Goal: Task Accomplishment & Management: Use online tool/utility

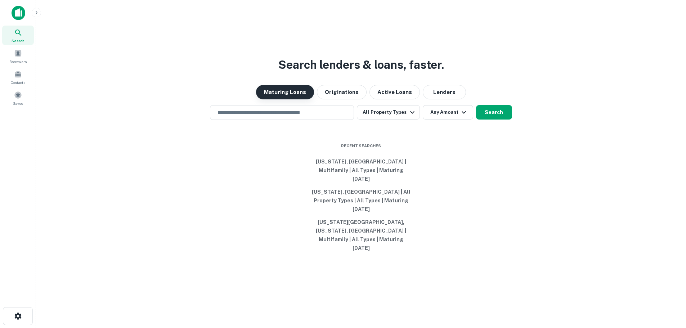
click at [294, 99] on button "Maturing Loans" at bounding box center [285, 92] width 58 height 14
click at [315, 117] on input "text" at bounding box center [282, 112] width 138 height 8
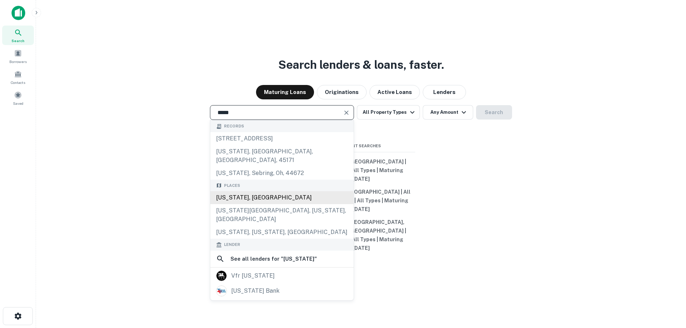
click at [252, 204] on div "[US_STATE], [GEOGRAPHIC_DATA]" at bounding box center [281, 197] width 143 height 13
type input "**********"
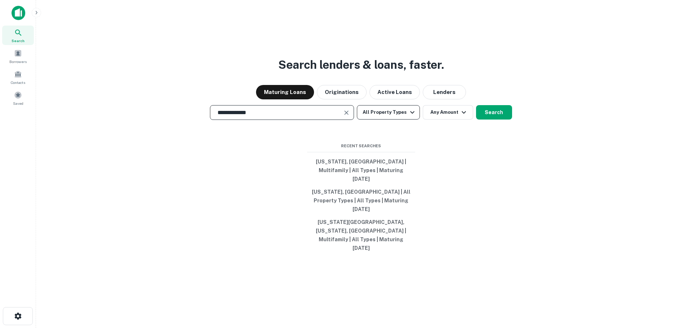
click at [408, 117] on icon "button" at bounding box center [412, 112] width 9 height 9
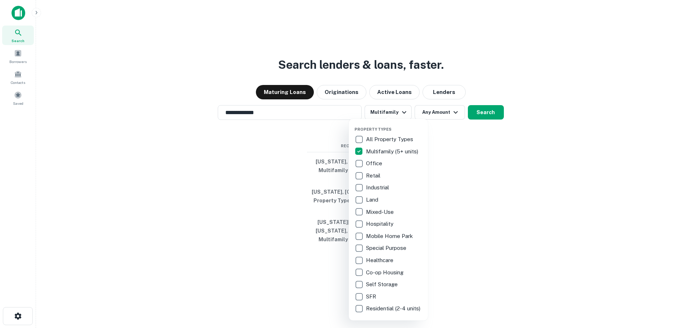
click at [479, 128] on div at bounding box center [345, 164] width 691 height 328
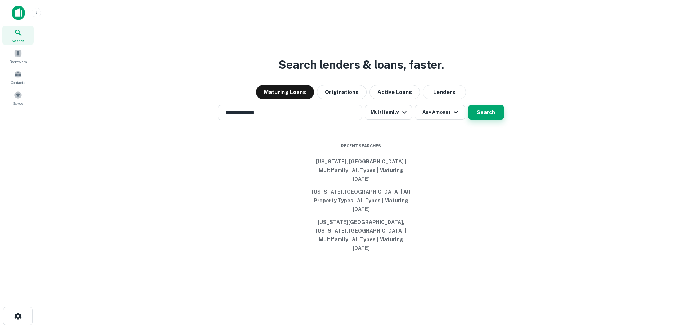
click at [477, 120] on button "Search" at bounding box center [486, 112] width 36 height 14
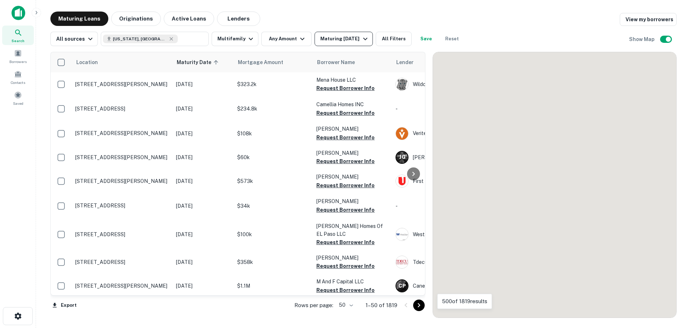
click at [361, 37] on icon "button" at bounding box center [365, 39] width 9 height 9
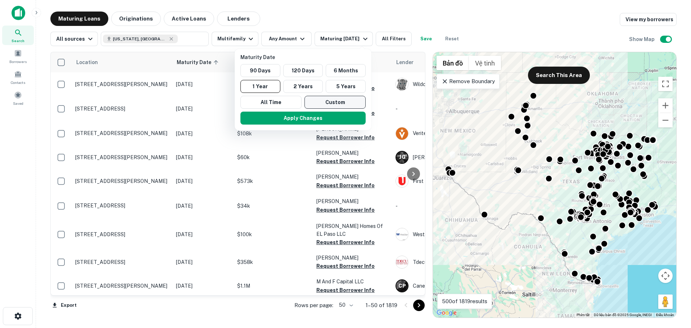
click at [321, 100] on button "Custom" at bounding box center [335, 102] width 61 height 13
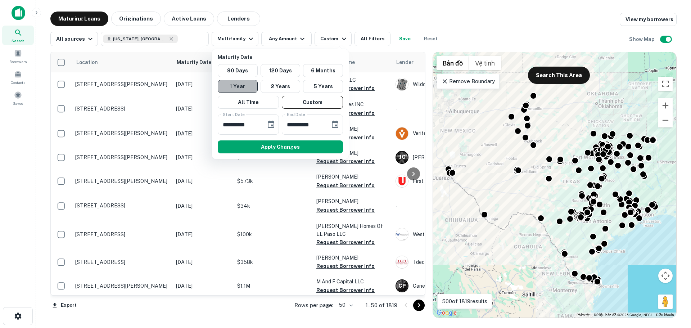
click at [248, 88] on button "1 Year" at bounding box center [238, 86] width 40 height 13
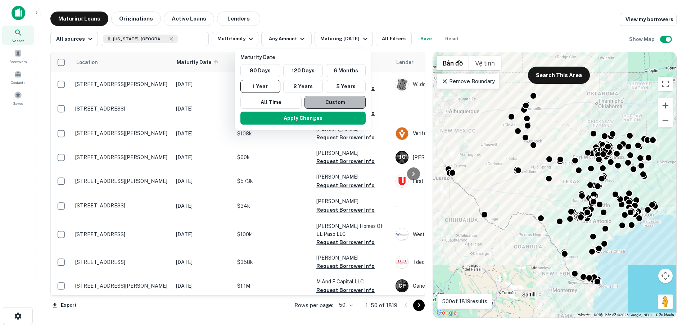
click at [316, 105] on button "Custom" at bounding box center [335, 102] width 61 height 13
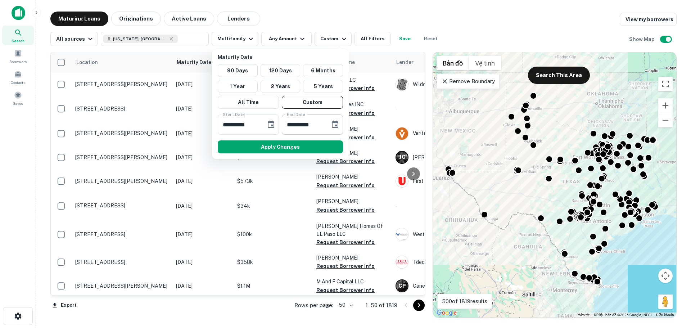
click at [323, 127] on input "**********" at bounding box center [303, 124] width 43 height 20
click at [335, 124] on icon "Choose date, selected date is Mar 10, 2026" at bounding box center [335, 124] width 9 height 9
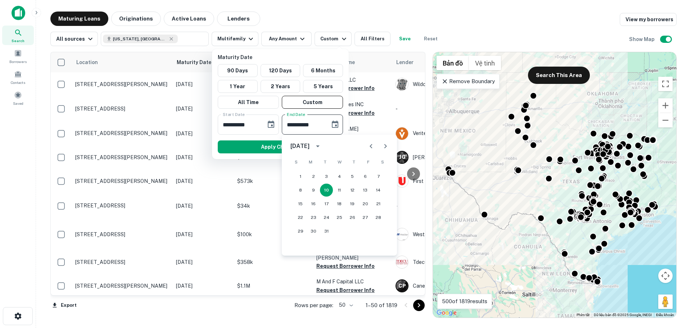
click at [318, 125] on input "**********" at bounding box center [303, 124] width 43 height 20
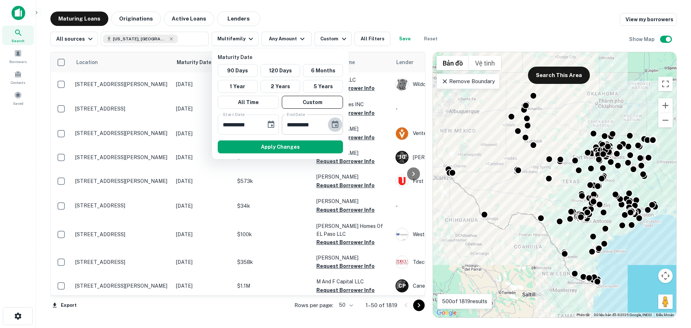
click at [335, 123] on icon "Choose date, selected date is Mar 10, 2026" at bounding box center [335, 124] width 9 height 9
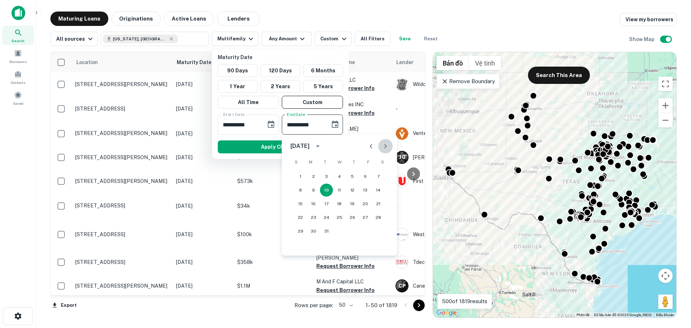
click at [383, 146] on icon "Next month" at bounding box center [385, 146] width 9 height 9
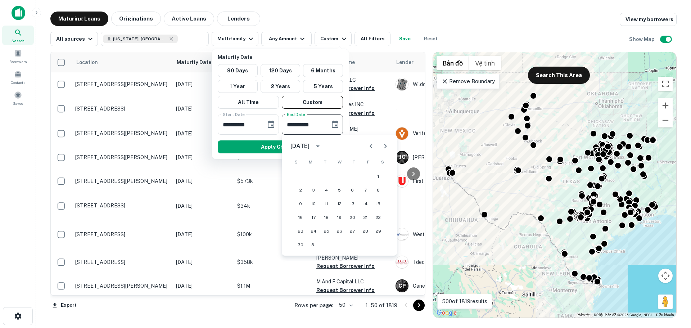
click at [383, 146] on icon "Next month" at bounding box center [385, 146] width 9 height 9
click at [301, 174] on button "1" at bounding box center [300, 176] width 13 height 13
type input "**********"
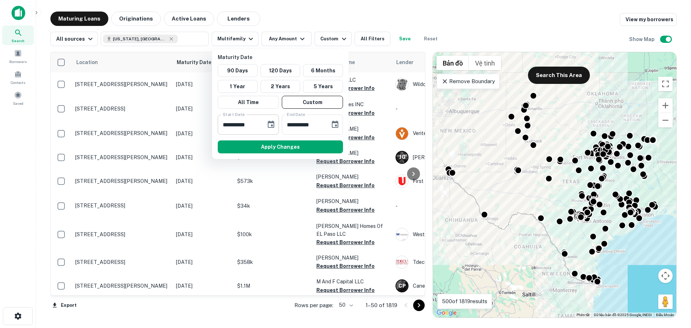
click at [268, 126] on icon "Choose date, selected date is Sep 11, 2025" at bounding box center [271, 124] width 9 height 9
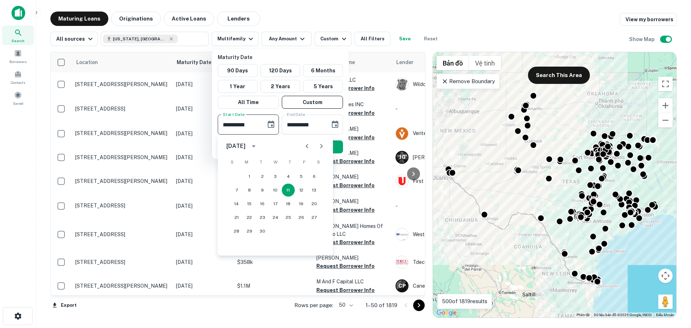
click at [306, 147] on icon "Previous month" at bounding box center [307, 146] width 9 height 9
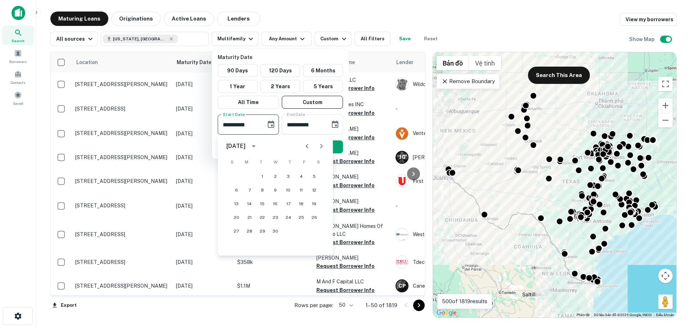
click at [306, 147] on icon "Previous month" at bounding box center [307, 146] width 9 height 9
click at [239, 176] on button "1" at bounding box center [236, 176] width 13 height 13
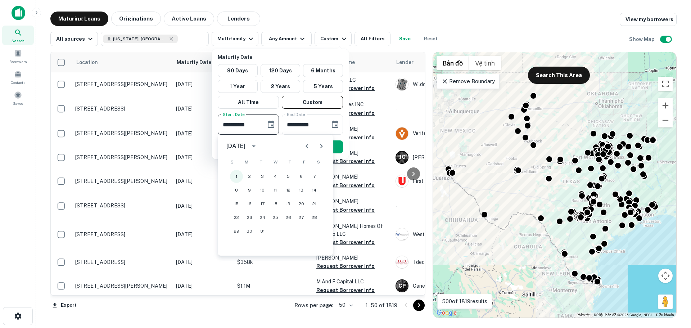
type input "**********"
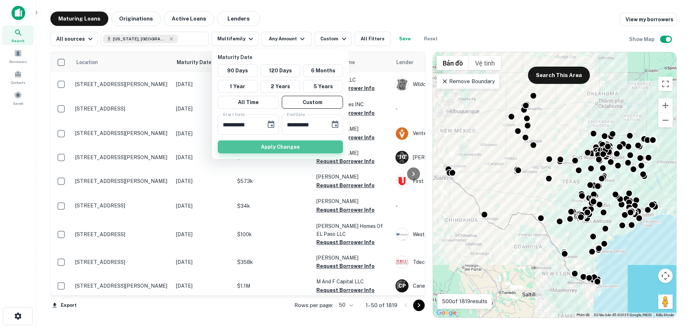
click at [266, 147] on button "Apply Changes" at bounding box center [280, 146] width 125 height 13
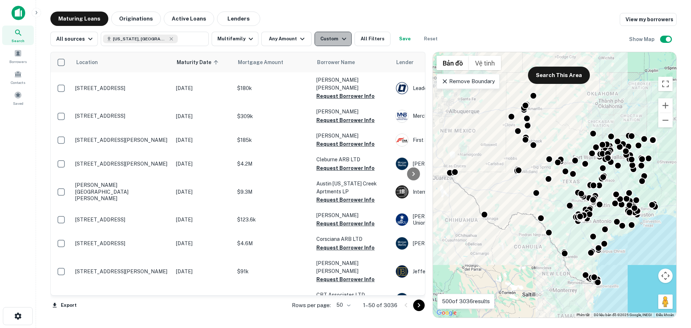
click at [340, 40] on icon "button" at bounding box center [344, 39] width 9 height 9
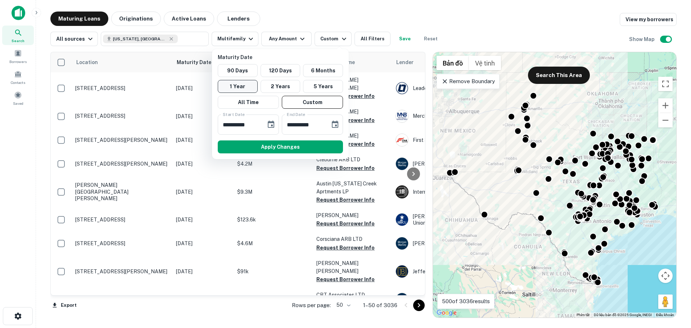
click at [237, 86] on button "1 Year" at bounding box center [238, 86] width 40 height 13
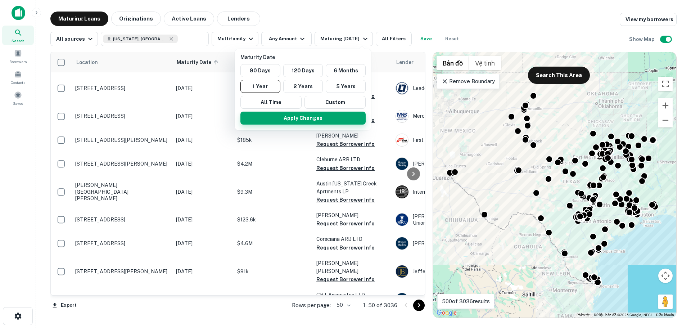
click at [306, 120] on button "Apply Changes" at bounding box center [302, 118] width 125 height 13
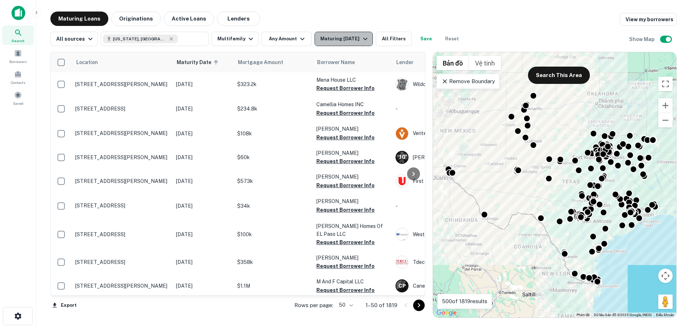
click at [363, 38] on icon "button" at bounding box center [365, 39] width 4 height 3
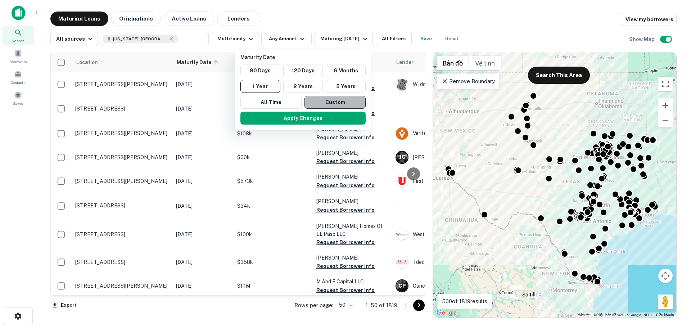
click at [328, 100] on button "Custom" at bounding box center [335, 102] width 61 height 13
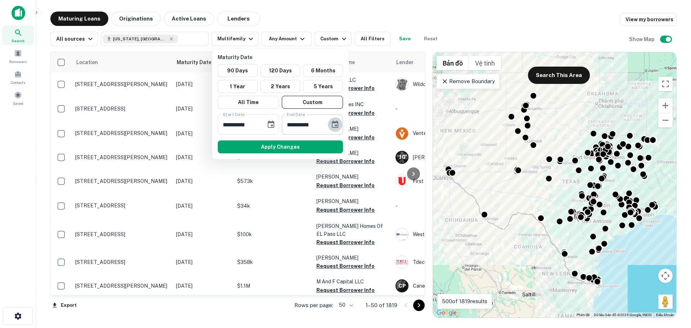
click at [333, 126] on icon "Choose date, selected date is Mar 10, 2026" at bounding box center [335, 124] width 9 height 9
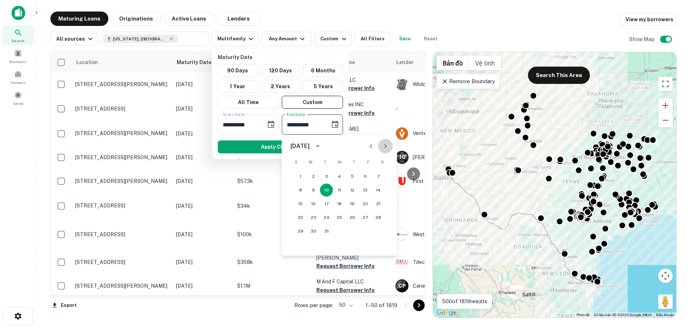
click at [383, 148] on icon "Next month" at bounding box center [385, 146] width 9 height 9
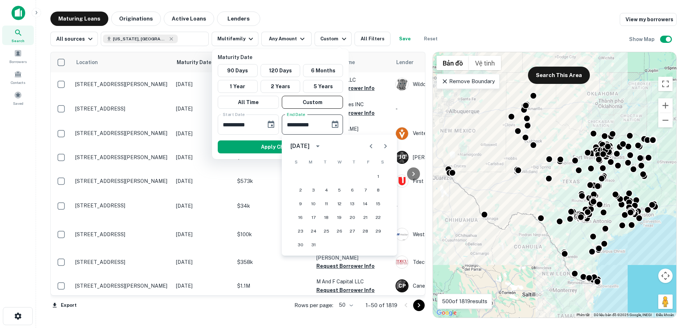
click at [383, 148] on icon "Next month" at bounding box center [385, 146] width 9 height 9
click at [312, 148] on div "[DATE]" at bounding box center [301, 146] width 21 height 9
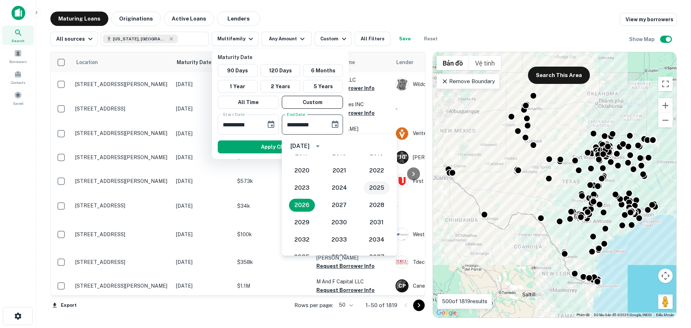
click at [369, 189] on button "2025" at bounding box center [377, 187] width 26 height 13
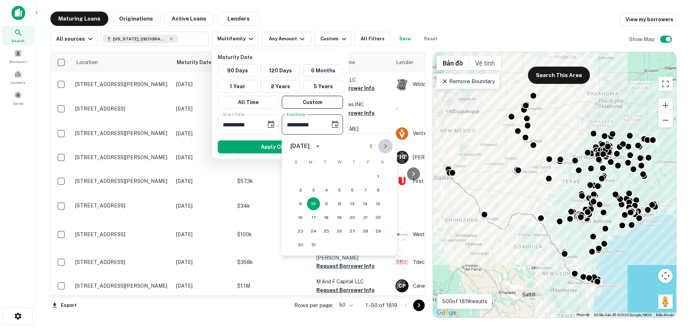
click at [383, 148] on icon "Next month" at bounding box center [385, 146] width 9 height 9
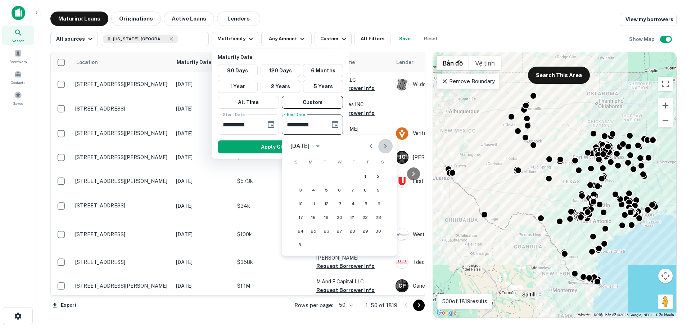
click at [383, 148] on icon "Next month" at bounding box center [385, 146] width 9 height 9
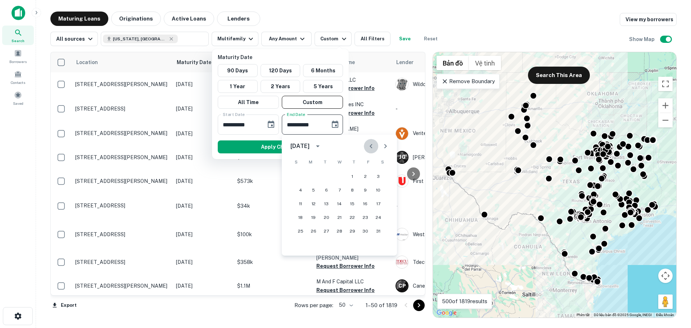
click at [369, 145] on icon "Previous month" at bounding box center [371, 146] width 9 height 9
click at [314, 181] on button "1" at bounding box center [313, 176] width 13 height 13
type input "**********"
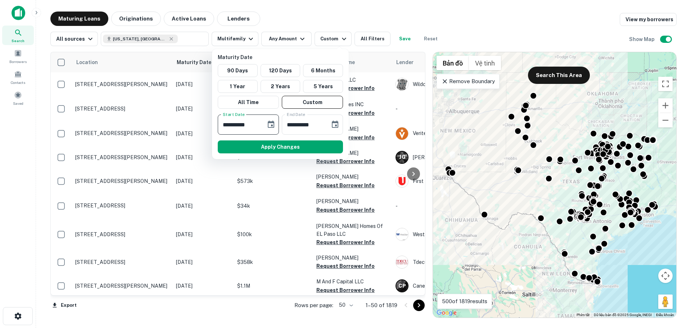
click at [246, 128] on input "**********" at bounding box center [239, 124] width 43 height 20
click at [268, 125] on icon "Choose date, selected date is Sep 11, 2025" at bounding box center [271, 124] width 9 height 9
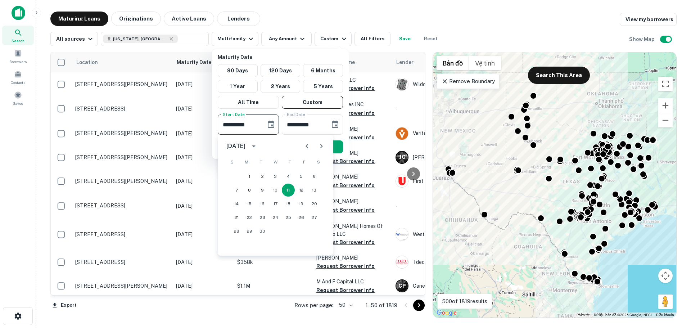
click at [321, 150] on icon "Next month" at bounding box center [321, 146] width 9 height 9
click at [272, 231] on button "31" at bounding box center [275, 231] width 13 height 13
type input "**********"
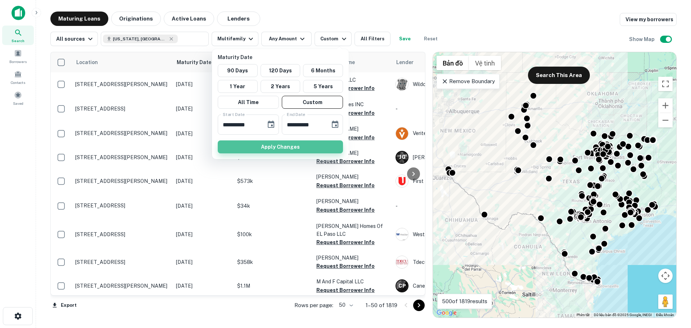
click at [289, 143] on button "Apply Changes" at bounding box center [280, 146] width 125 height 13
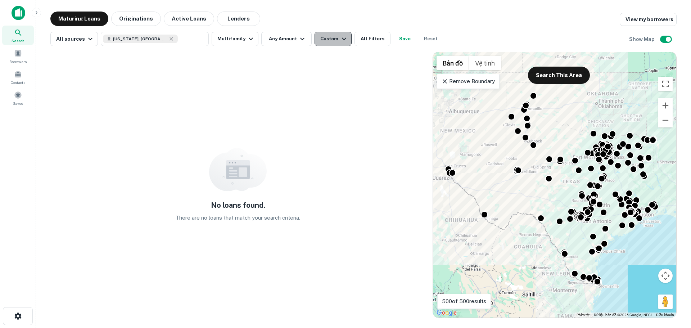
click at [340, 41] on icon "button" at bounding box center [344, 39] width 9 height 9
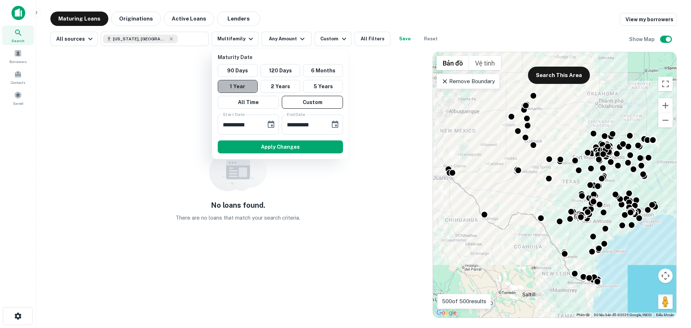
click at [245, 86] on button "1 Year" at bounding box center [238, 86] width 40 height 13
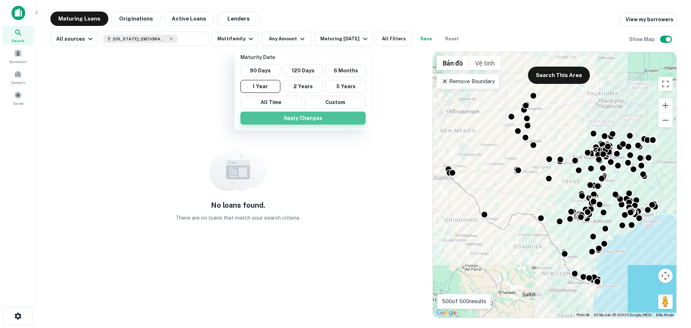
click at [313, 119] on button "Apply Changes" at bounding box center [302, 118] width 125 height 13
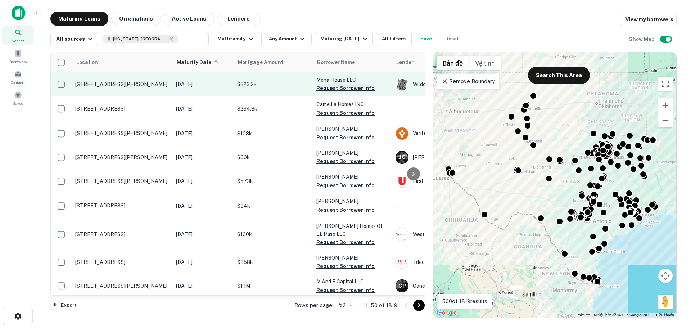
click at [358, 87] on button "Request Borrower Info" at bounding box center [345, 88] width 58 height 9
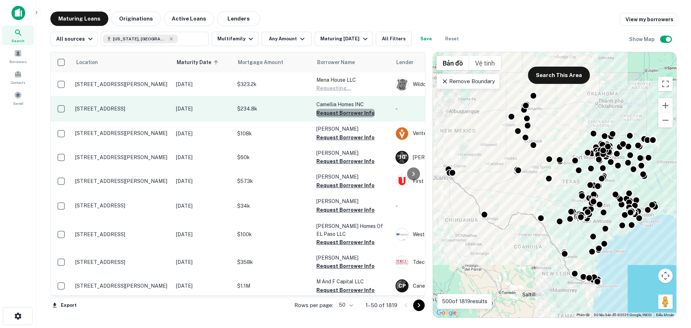
click at [348, 113] on button "Request Borrower Info" at bounding box center [345, 113] width 58 height 9
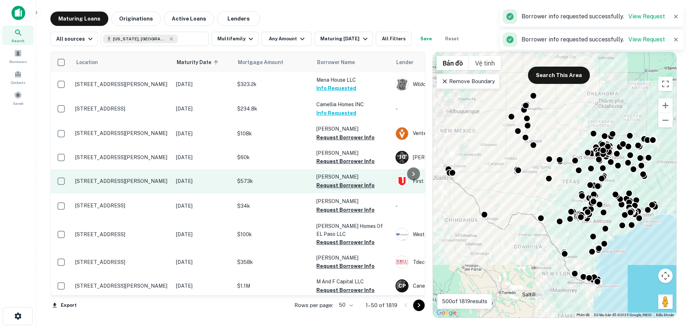
click at [342, 186] on button "Request Borrower Info" at bounding box center [345, 185] width 58 height 9
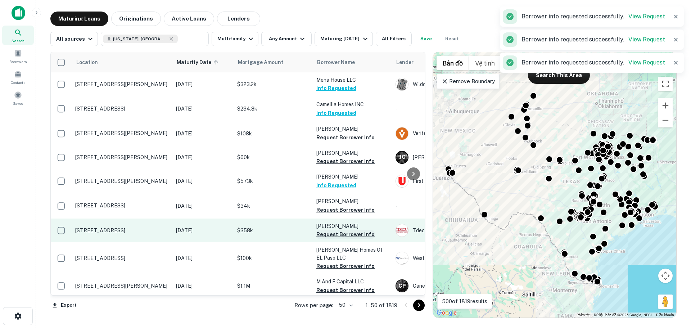
click at [344, 234] on button "Request Borrower Info" at bounding box center [345, 234] width 58 height 9
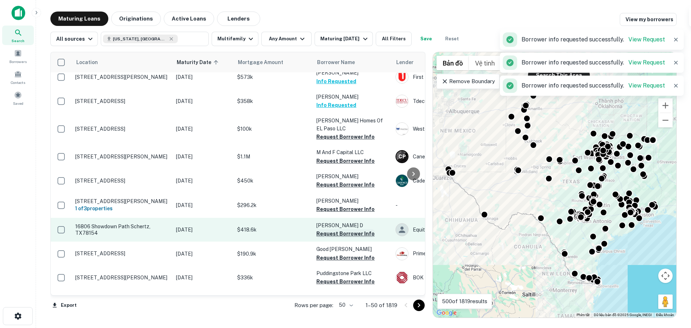
scroll to position [144, 0]
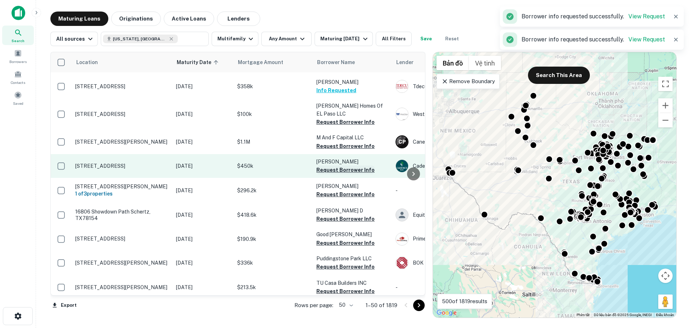
click at [334, 169] on button "Request Borrower Info" at bounding box center [345, 170] width 58 height 9
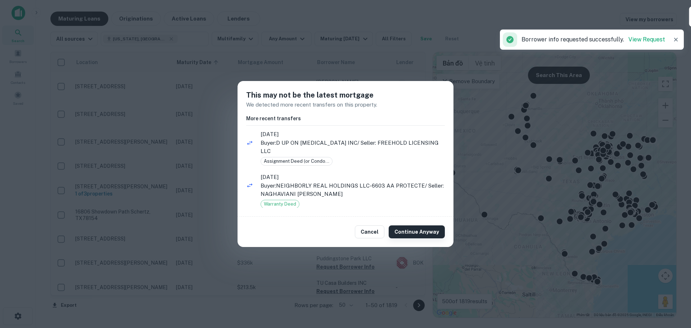
click at [419, 235] on button "Continue Anyway" at bounding box center [417, 231] width 56 height 13
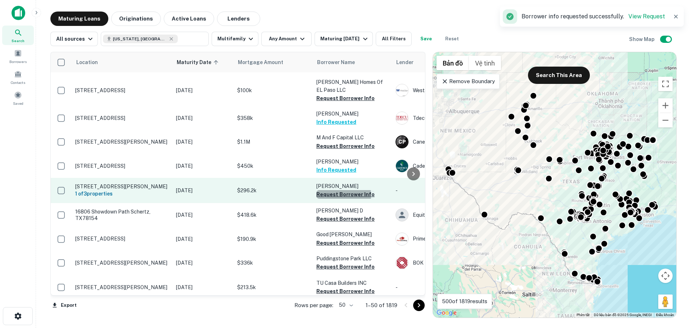
click at [333, 197] on button "Request Borrower Info" at bounding box center [345, 194] width 58 height 9
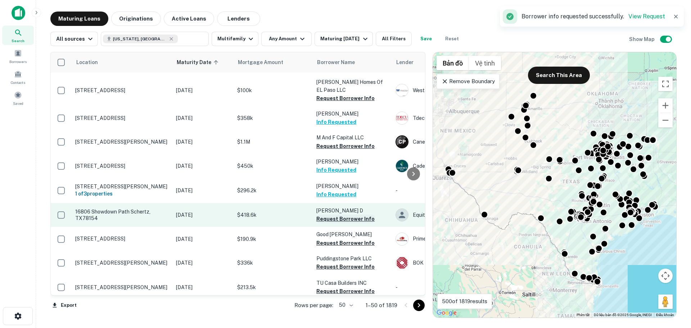
click at [333, 222] on button "Request Borrower Info" at bounding box center [345, 219] width 58 height 9
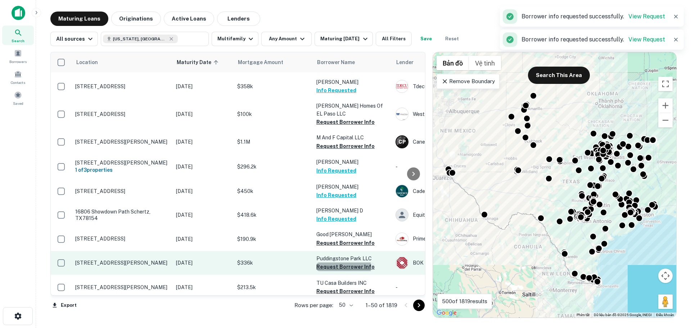
click at [342, 270] on button "Request Borrower Info" at bounding box center [345, 266] width 58 height 9
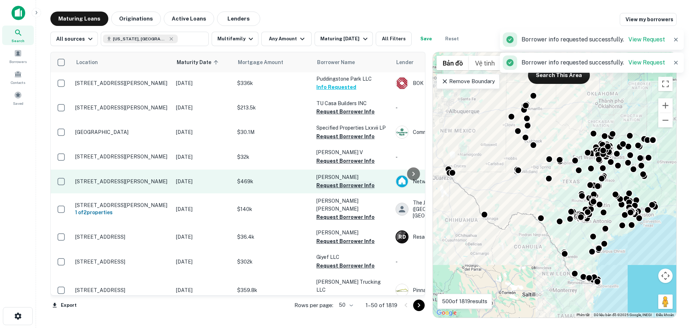
scroll to position [324, 0]
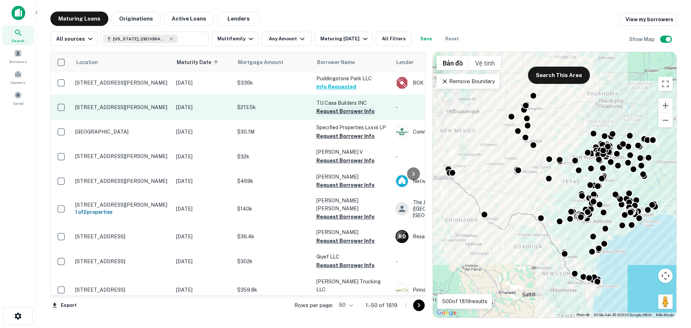
click at [341, 115] on button "Request Borrower Info" at bounding box center [345, 111] width 58 height 9
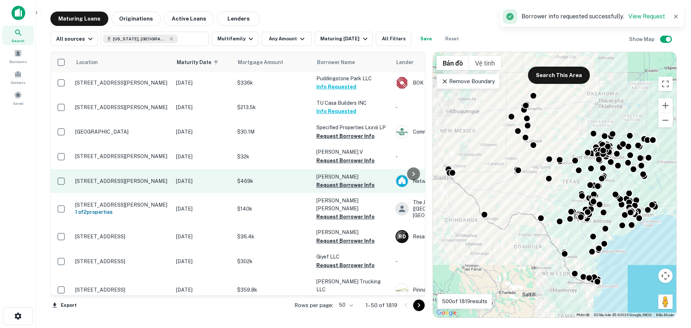
click at [338, 189] on button "Request Borrower Info" at bounding box center [345, 185] width 58 height 9
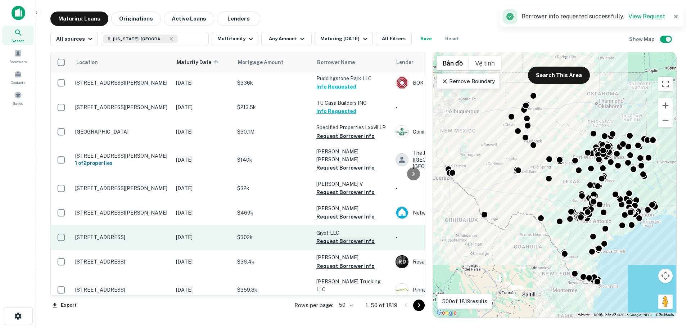
click at [331, 238] on button "Request Borrower Info" at bounding box center [345, 241] width 58 height 9
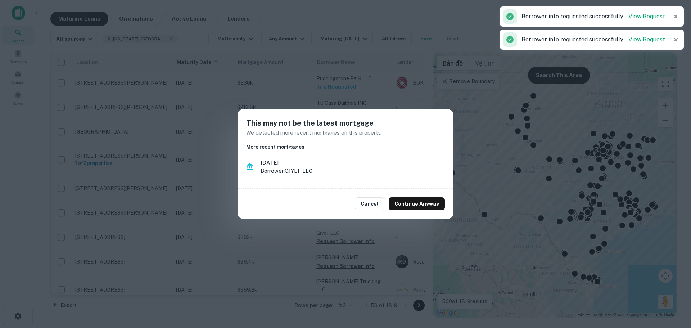
click at [415, 202] on div at bounding box center [413, 173] width 14 height 243
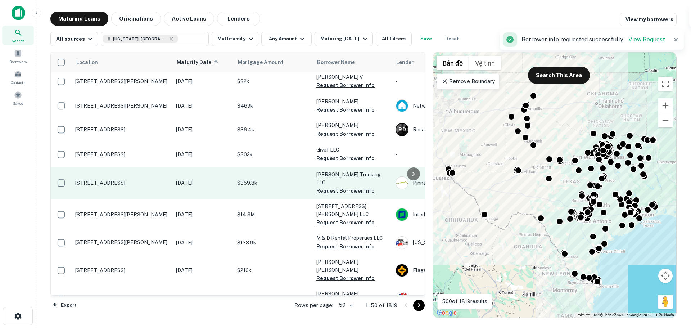
scroll to position [432, 0]
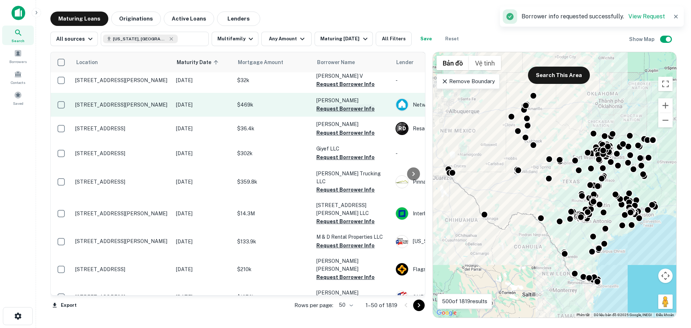
click at [342, 104] on button "Request Borrower Info" at bounding box center [345, 108] width 58 height 9
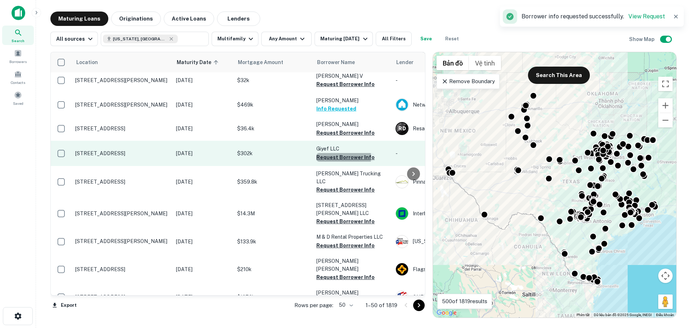
click at [332, 153] on button "Request Borrower Info" at bounding box center [345, 157] width 58 height 9
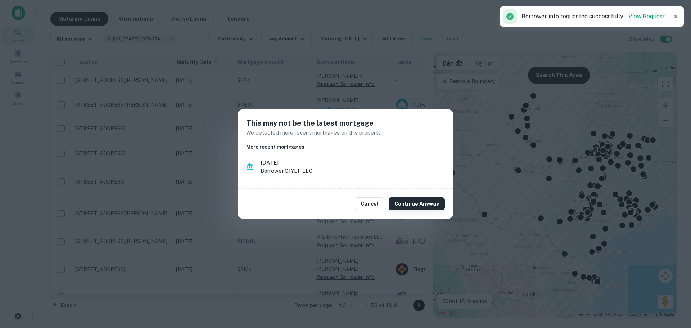
click at [408, 206] on button "Continue Anyway" at bounding box center [417, 203] width 56 height 13
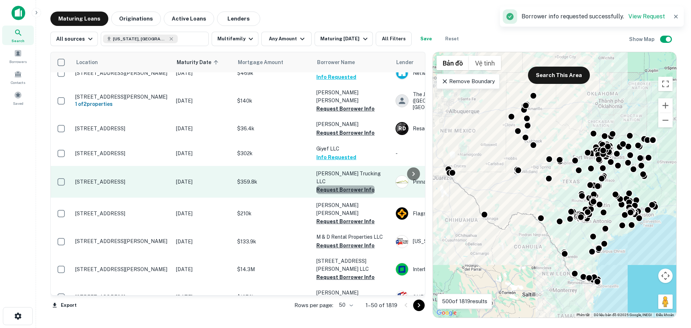
click at [345, 185] on button "Request Borrower Info" at bounding box center [345, 189] width 58 height 9
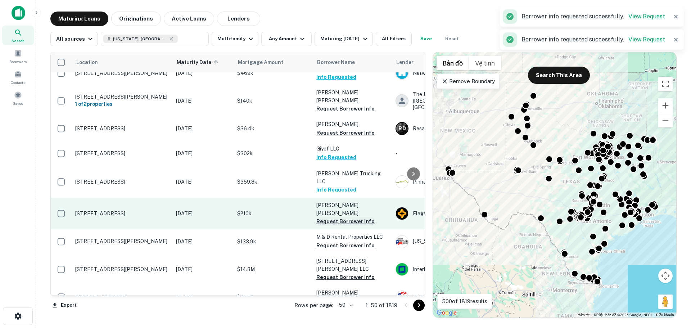
click at [349, 217] on button "Request Borrower Info" at bounding box center [345, 221] width 58 height 9
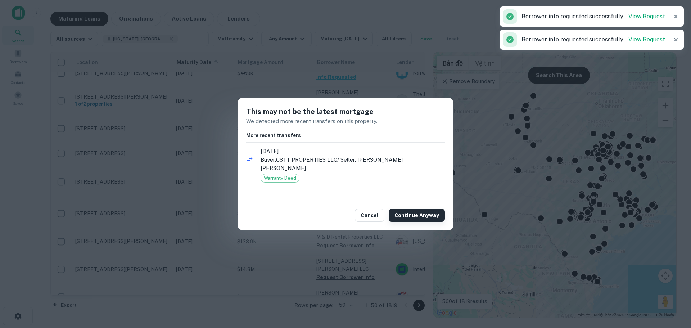
click at [435, 209] on button "Continue Anyway" at bounding box center [417, 215] width 56 height 13
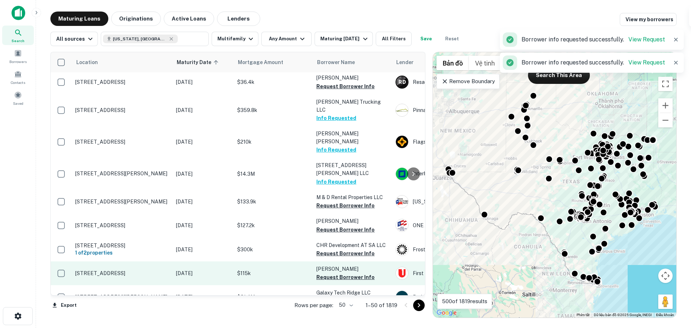
scroll to position [540, 0]
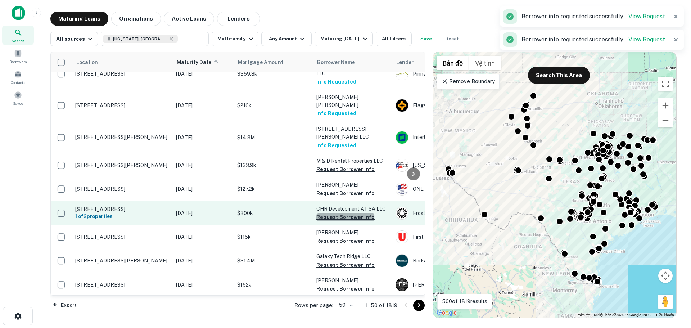
click at [345, 213] on button "Request Borrower Info" at bounding box center [345, 217] width 58 height 9
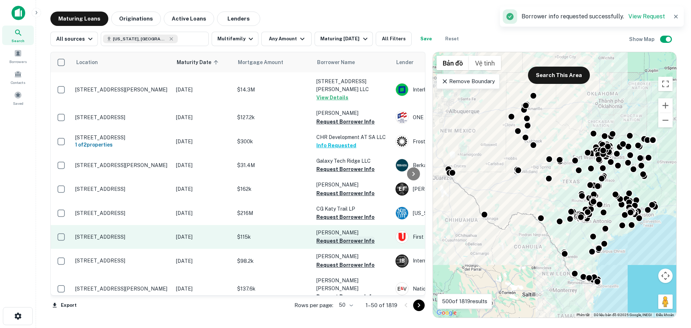
scroll to position [612, 0]
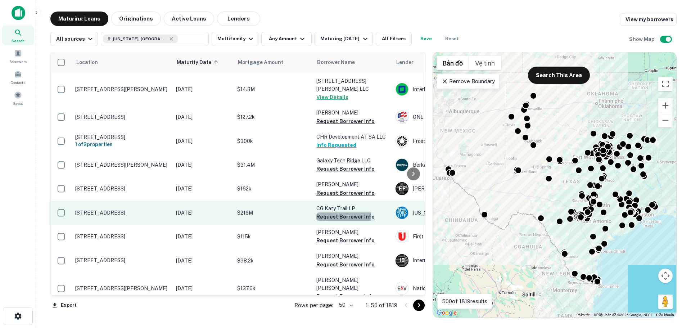
click at [338, 212] on button "Request Borrower Info" at bounding box center [345, 216] width 58 height 9
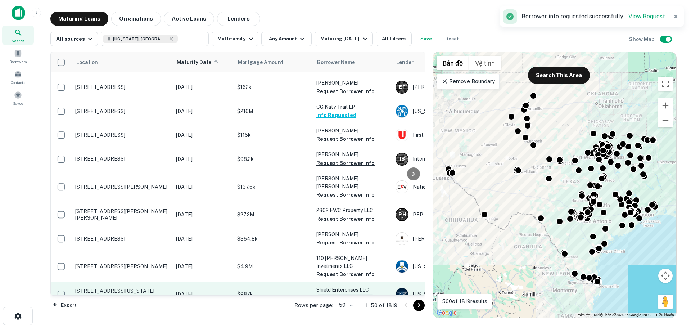
scroll to position [720, 0]
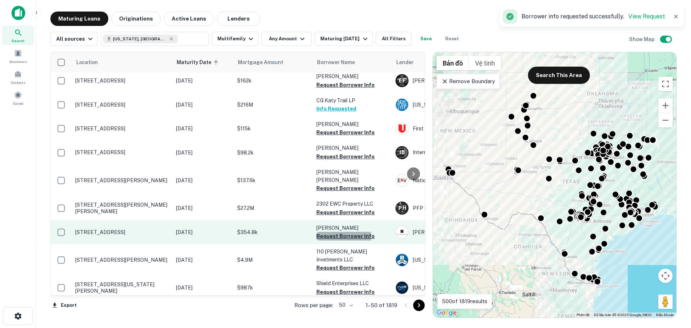
click at [328, 232] on button "Request Borrower Info" at bounding box center [345, 236] width 58 height 9
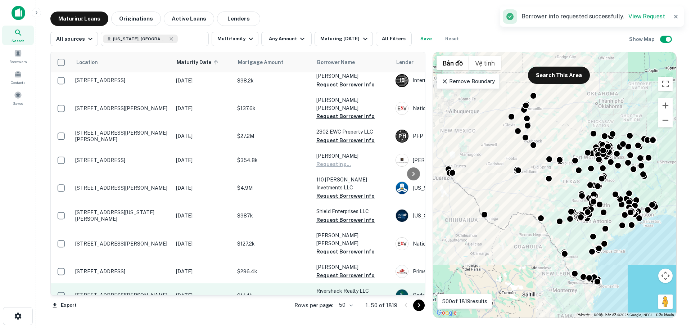
scroll to position [828, 0]
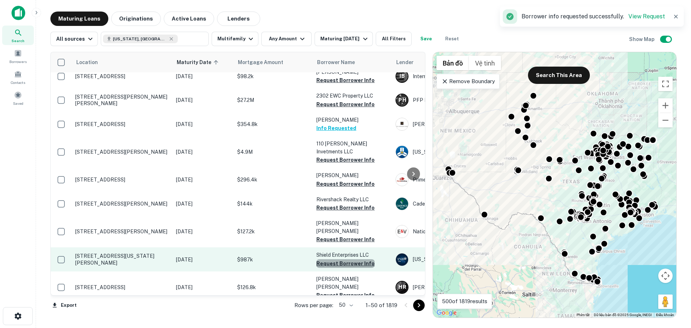
click at [346, 259] on button "Request Borrower Info" at bounding box center [345, 263] width 58 height 9
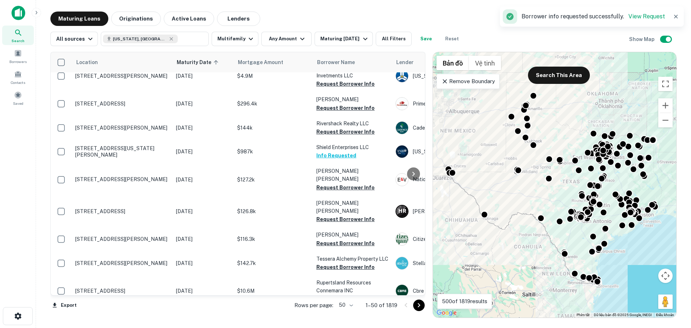
scroll to position [936, 0]
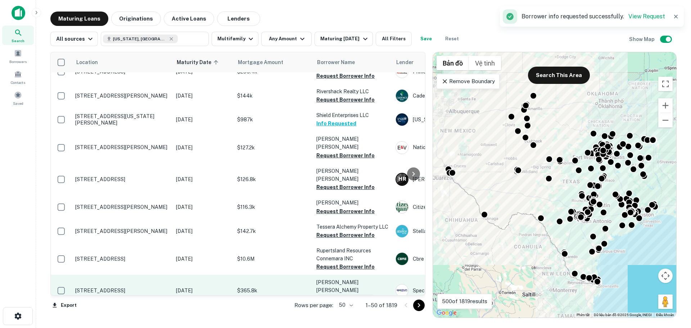
click at [337, 294] on button "Request Borrower Info" at bounding box center [345, 298] width 58 height 9
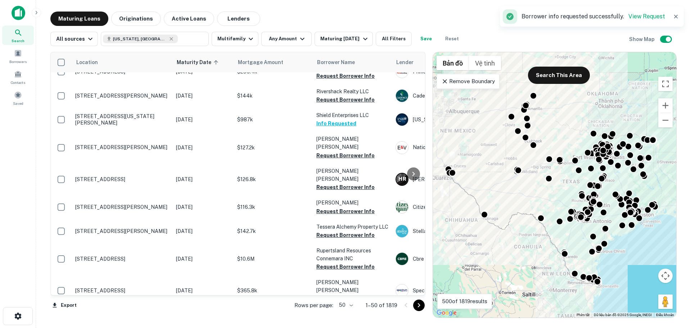
click at [337, 318] on button "Request Borrower Info" at bounding box center [345, 322] width 58 height 9
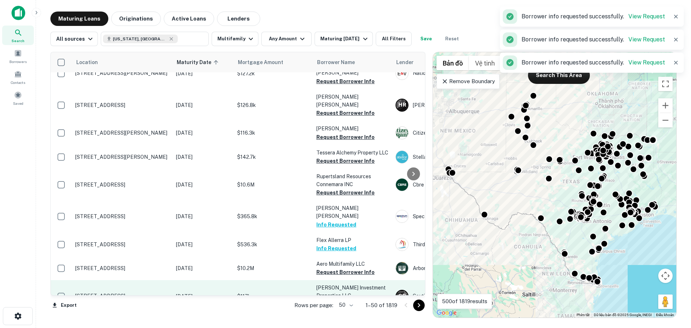
scroll to position [1018, 0]
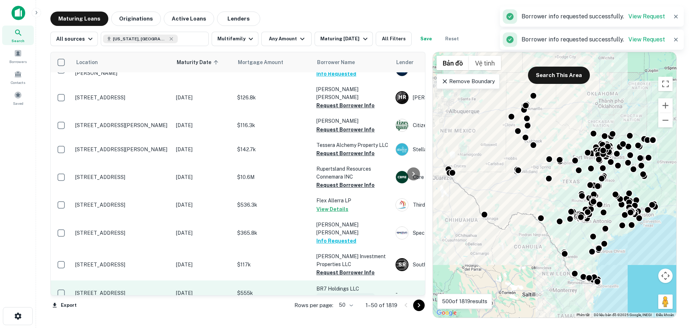
click at [343, 293] on button "Request Borrower Info" at bounding box center [345, 297] width 58 height 9
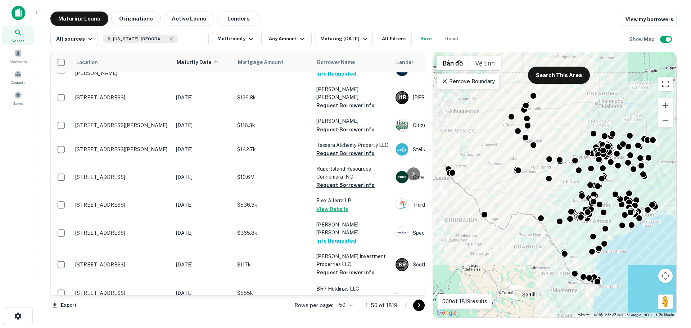
click at [417, 305] on icon "Go to next page" at bounding box center [419, 305] width 9 height 9
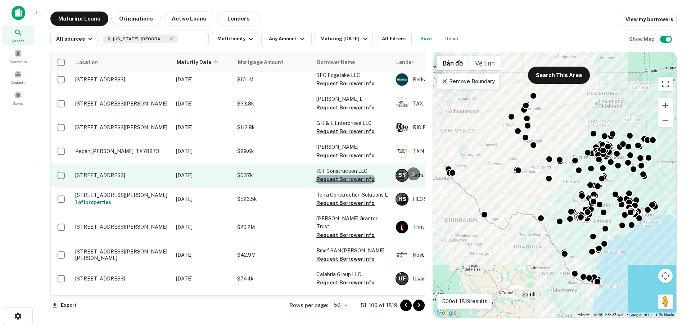
click at [351, 175] on button "Request Borrower Info" at bounding box center [345, 179] width 58 height 9
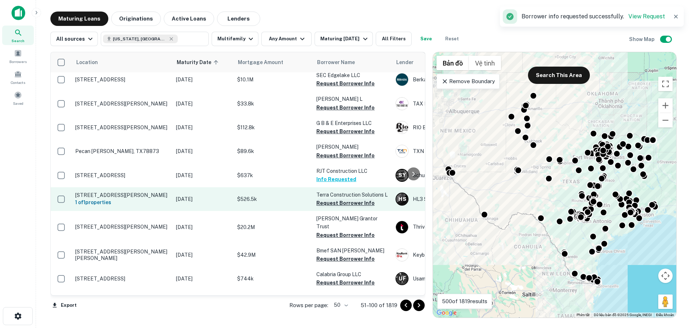
click at [343, 199] on button "Request Borrower Info" at bounding box center [345, 203] width 58 height 9
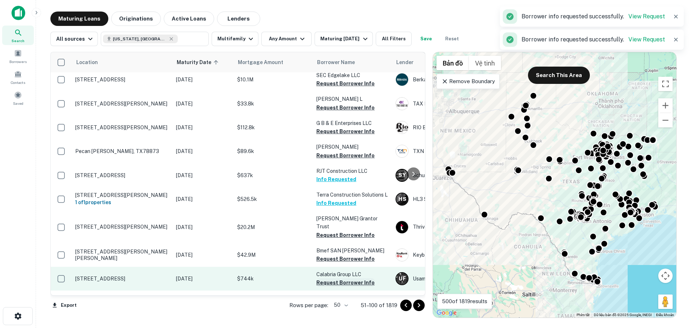
click at [327, 278] on button "Request Borrower Info" at bounding box center [345, 282] width 58 height 9
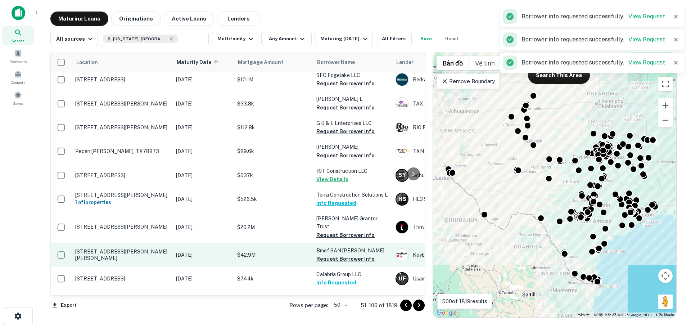
scroll to position [1030, 0]
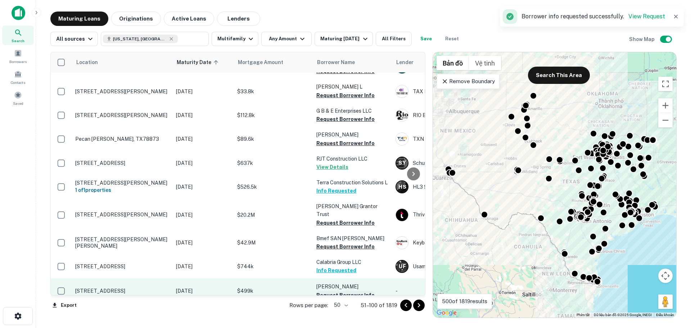
click at [325, 291] on button "Request Borrower Info" at bounding box center [345, 295] width 58 height 9
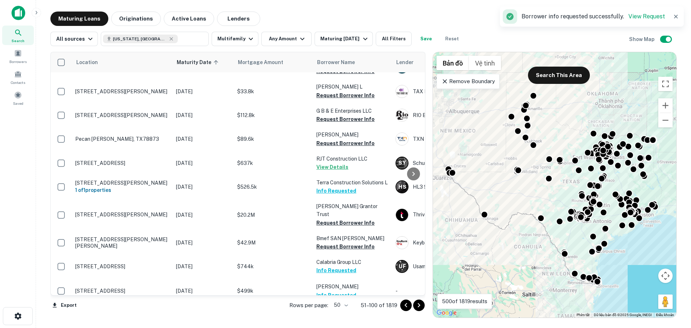
click at [417, 305] on icon "Go to next page" at bounding box center [419, 305] width 9 height 9
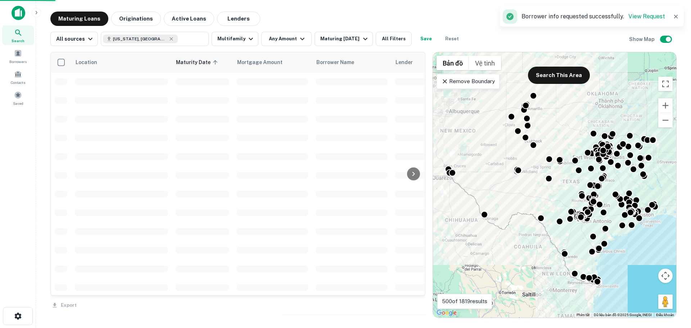
scroll to position [1029, 0]
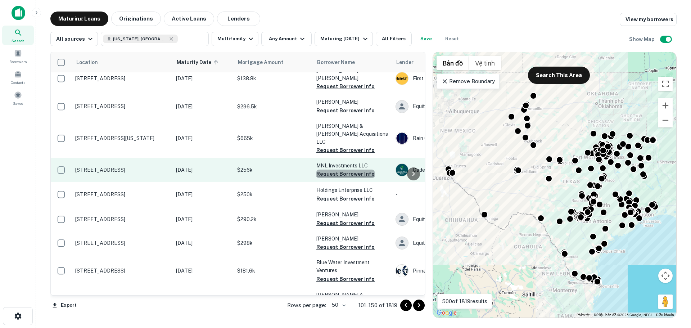
click at [356, 170] on button "Request Borrower Info" at bounding box center [345, 174] width 58 height 9
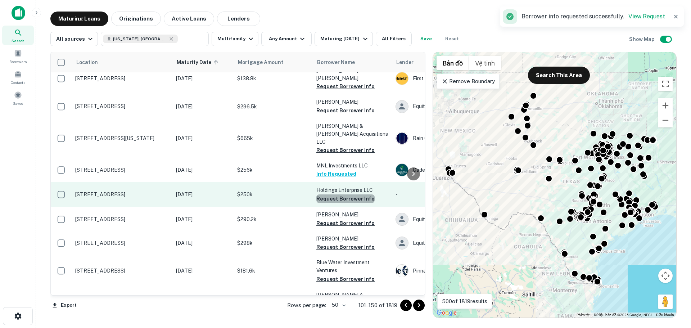
click at [345, 194] on button "Request Borrower Info" at bounding box center [345, 198] width 58 height 9
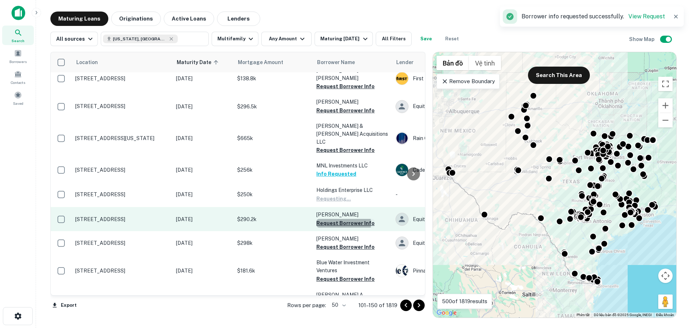
click at [343, 219] on button "Request Borrower Info" at bounding box center [345, 223] width 58 height 9
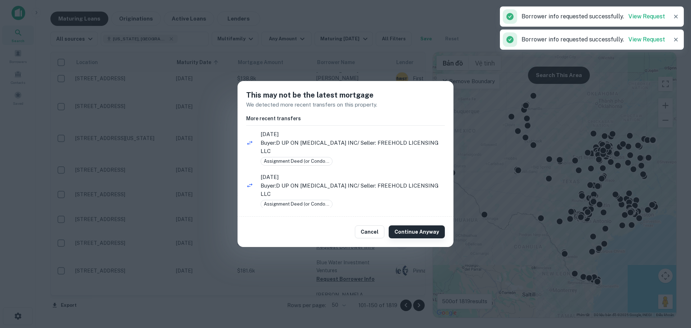
click at [409, 228] on div at bounding box center [413, 173] width 14 height 243
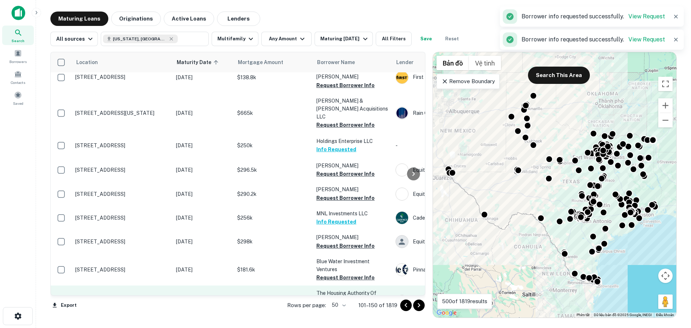
scroll to position [1028, 0]
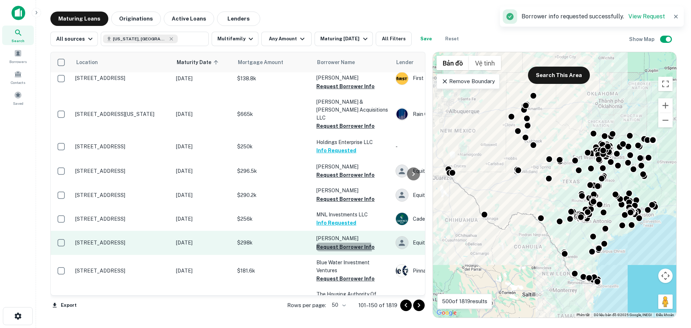
click at [334, 243] on button "Request Borrower Info" at bounding box center [345, 247] width 58 height 9
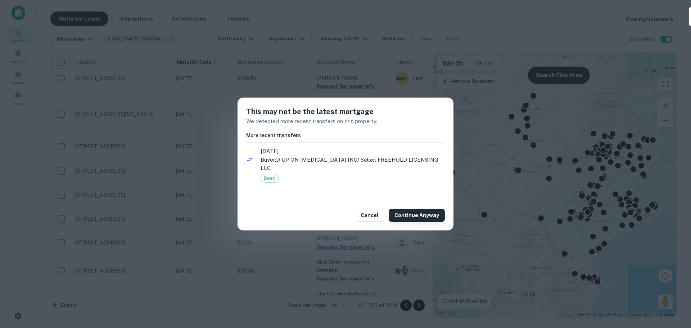
click at [417, 212] on button "Continue Anyway" at bounding box center [417, 215] width 56 height 13
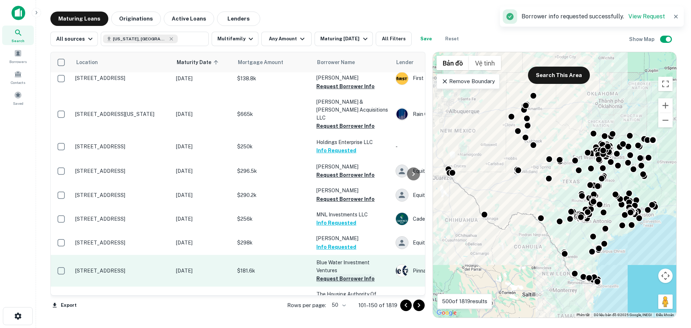
click at [349, 274] on button "Request Borrower Info" at bounding box center [345, 278] width 58 height 9
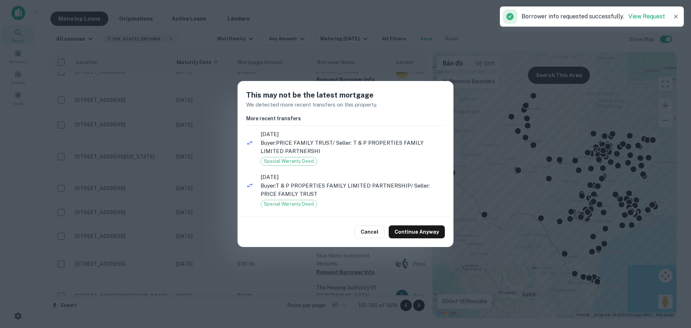
scroll to position [1021, 0]
click at [416, 231] on button "Continue Anyway" at bounding box center [417, 231] width 56 height 13
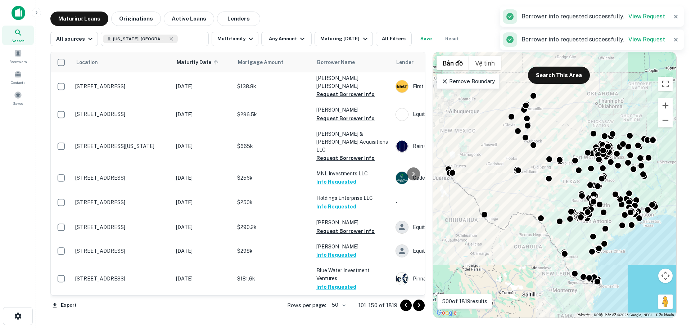
scroll to position [1029, 0]
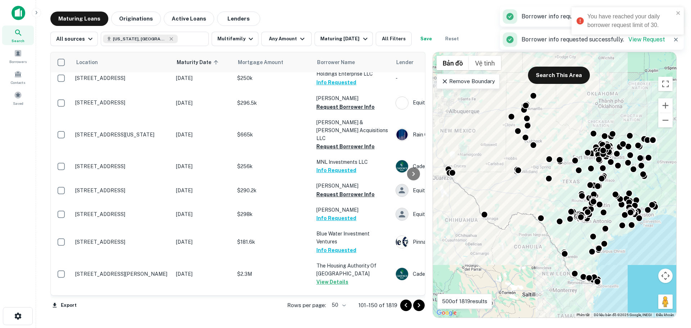
scroll to position [1042, 0]
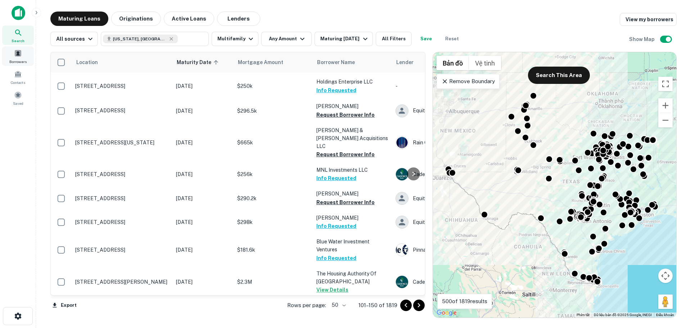
click at [18, 54] on span at bounding box center [18, 53] width 8 height 8
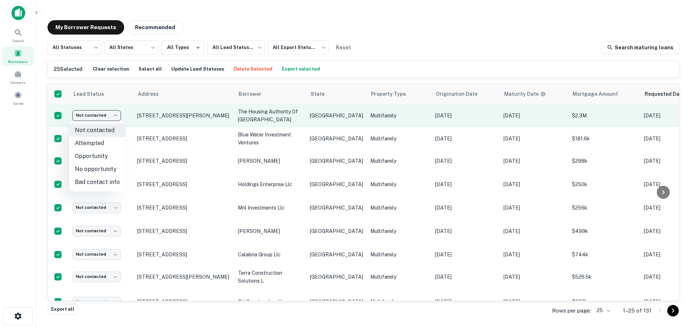
click at [117, 113] on body "Search Borrowers Contacts Saved My Borrower Requests Recommended All Statuses *…" at bounding box center [345, 164] width 691 height 328
click at [117, 113] on div at bounding box center [345, 164] width 691 height 328
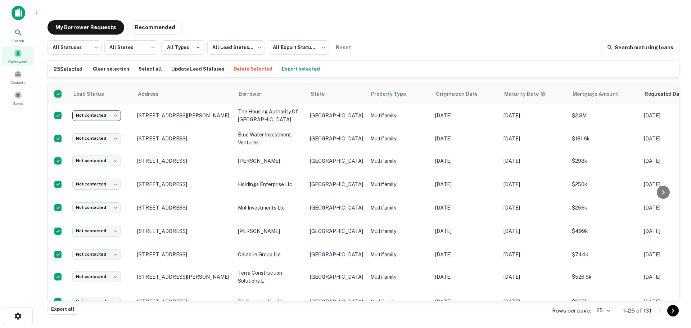
scroll to position [180, 0]
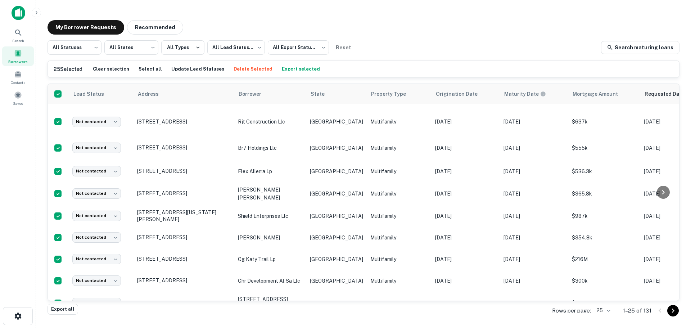
click at [282, 69] on button "Export selected" at bounding box center [301, 69] width 42 height 11
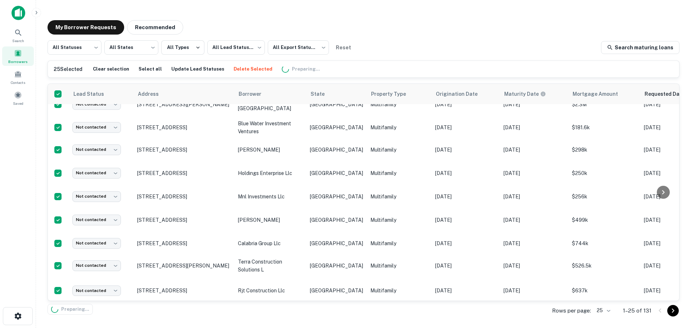
scroll to position [0, 0]
